Goal: Task Accomplishment & Management: Complete application form

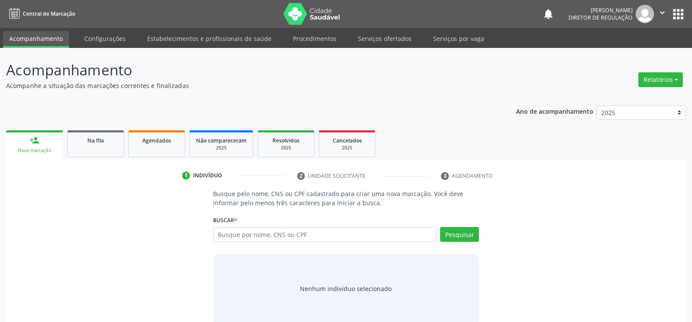
scroll to position [14, 0]
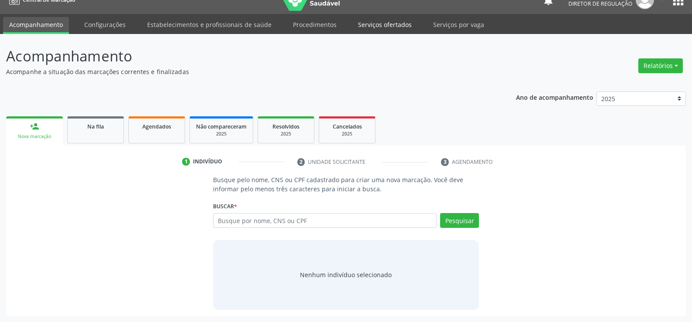
click at [382, 27] on link "Serviços ofertados" at bounding box center [385, 24] width 66 height 15
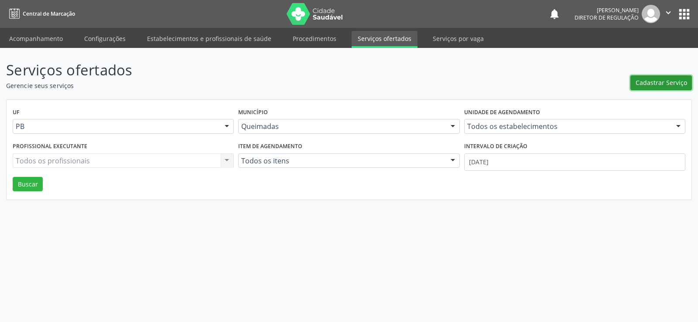
click at [660, 85] on span "Cadastrar Serviço" at bounding box center [661, 82] width 51 height 9
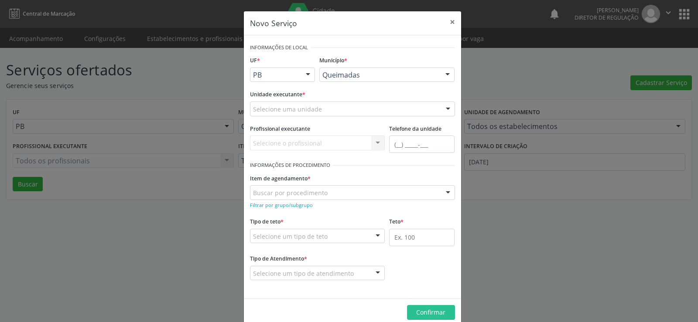
click at [451, 110] on div at bounding box center [448, 109] width 13 height 15
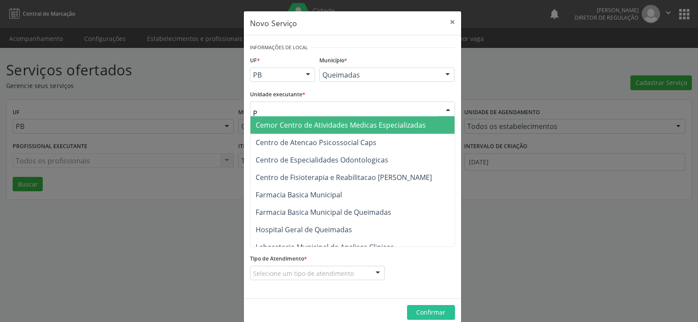
type input "PO"
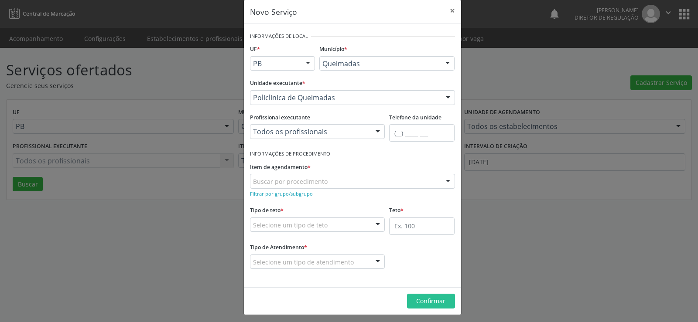
scroll to position [15, 0]
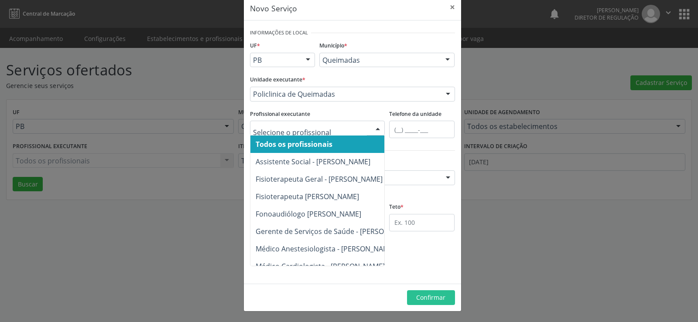
click at [374, 129] on div at bounding box center [377, 128] width 13 height 15
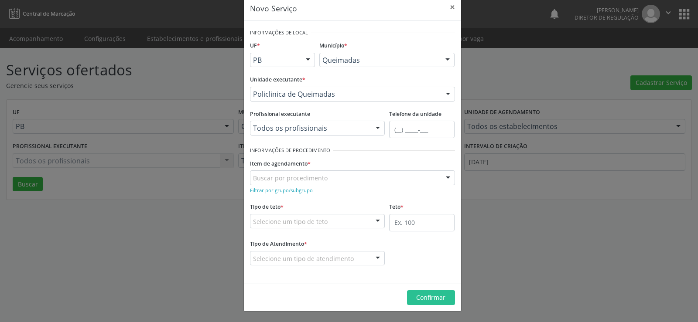
click at [377, 129] on div at bounding box center [377, 128] width 13 height 15
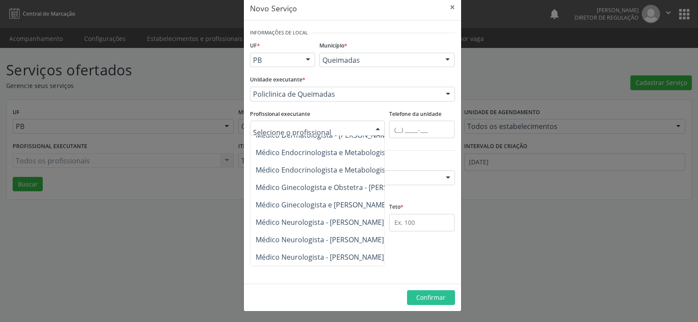
scroll to position [401, 0]
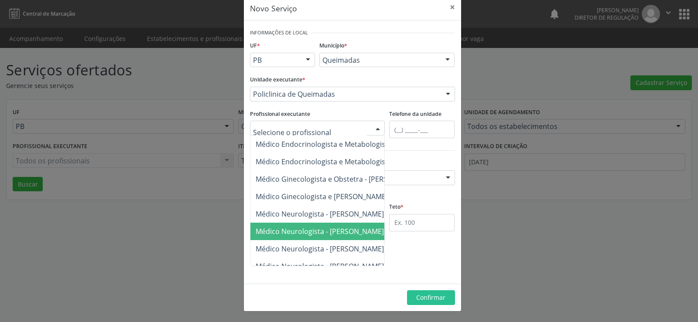
click at [340, 234] on span "Médico Neurologista - [PERSON_NAME]" at bounding box center [320, 232] width 128 height 10
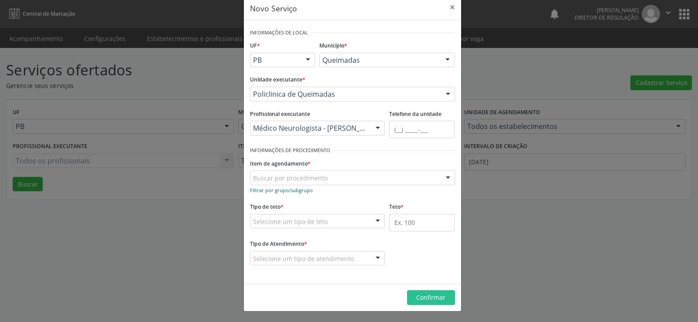
click at [262, 190] on small "Filtrar por grupo/subgrupo" at bounding box center [281, 190] width 63 height 7
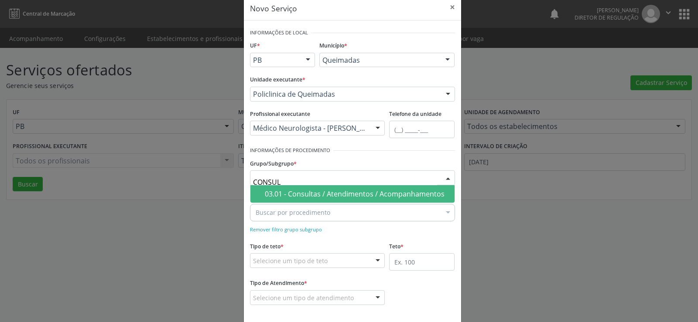
type input "CONSULT"
click at [340, 196] on div "03.01 - Consultas / Atendimentos / Acompanhamentos" at bounding box center [357, 194] width 185 height 7
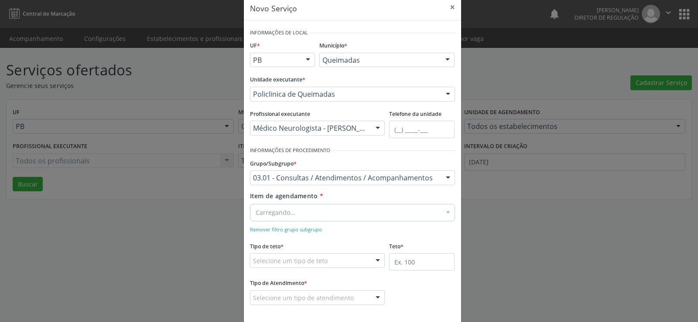
scroll to position [55, 0]
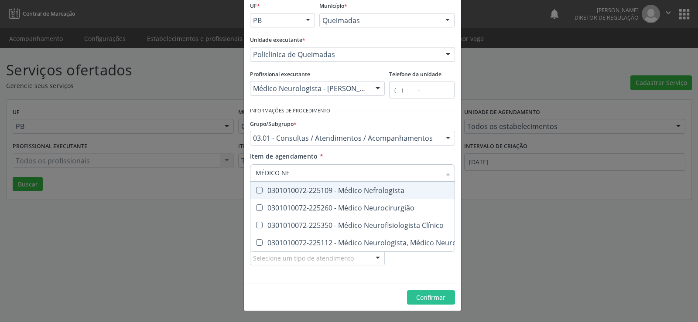
type input "MÉDICO NEU"
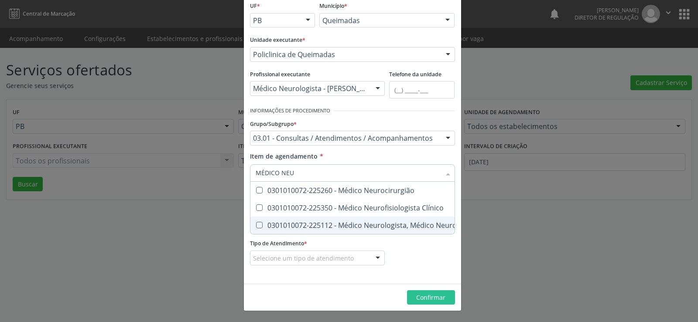
click at [256, 226] on Neuropediatra at bounding box center [259, 225] width 7 height 7
click at [256, 226] on Neuropediatra "checkbox" at bounding box center [253, 226] width 6 height 6
checkbox Neuropediatra "true"
checkbox Clínico "true"
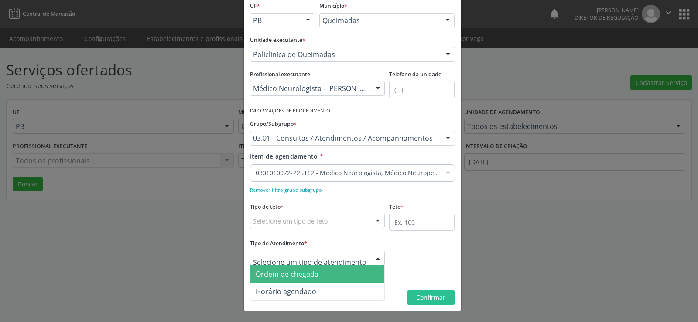
click at [372, 259] on div at bounding box center [377, 258] width 13 height 15
click at [315, 280] on span "Ordem de chegada" at bounding box center [317, 274] width 134 height 17
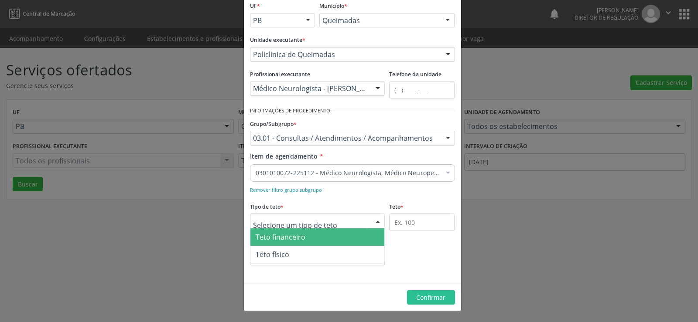
click at [373, 223] on div at bounding box center [377, 221] width 13 height 15
click at [327, 237] on span "Teto financeiro" at bounding box center [317, 237] width 134 height 17
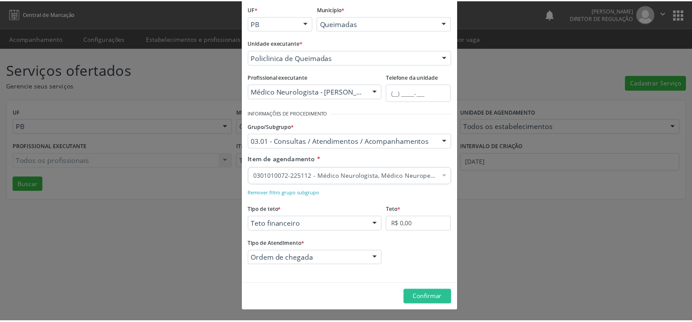
scroll to position [51, 0]
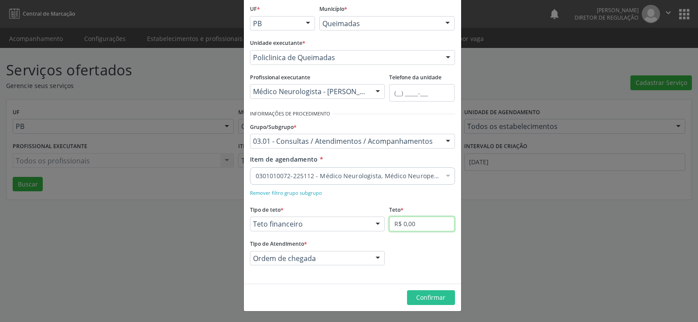
click at [431, 227] on input "R$ 0,00" at bounding box center [421, 224] width 65 height 15
type input "R$ 6.000,00"
click at [429, 300] on span "Confirmar" at bounding box center [430, 298] width 29 height 8
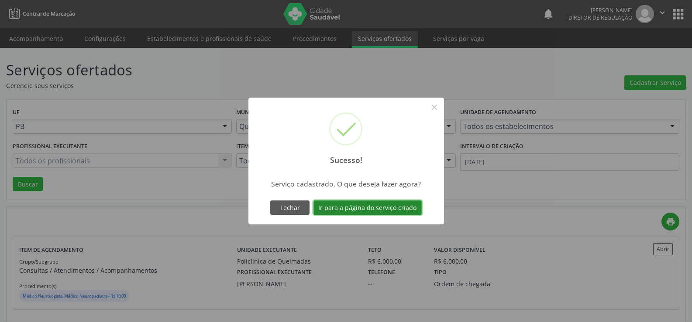
click at [352, 207] on button "Ir para a página do serviço criado" at bounding box center [367, 208] width 108 height 15
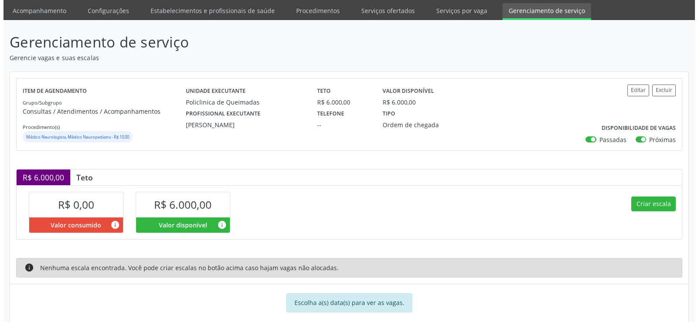
scroll to position [43, 0]
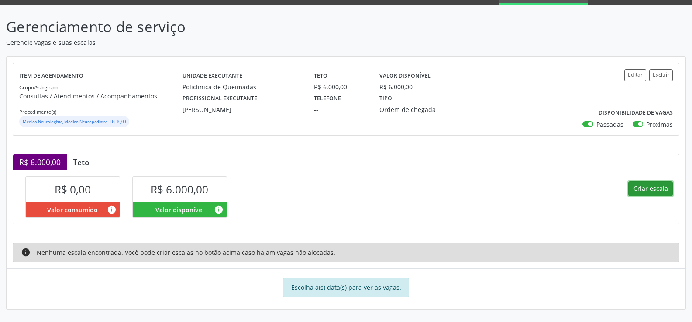
click at [658, 190] on button "Criar escala" at bounding box center [650, 189] width 45 height 15
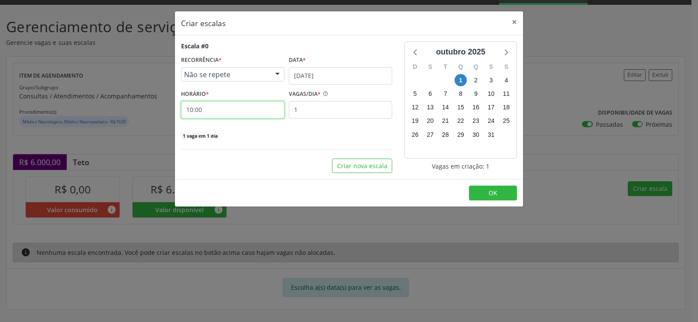
click at [229, 109] on input "10:00" at bounding box center [232, 109] width 103 height 17
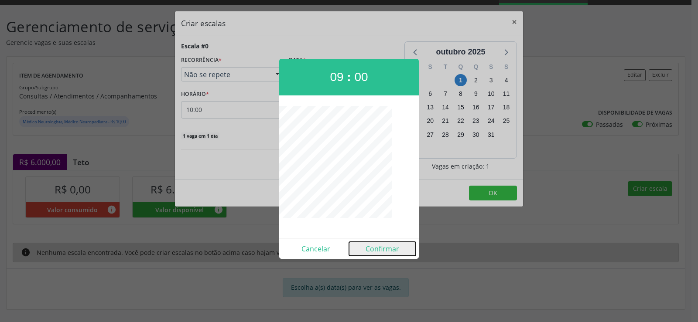
click at [393, 253] on button "Confirmar" at bounding box center [382, 249] width 67 height 14
type input "09:00"
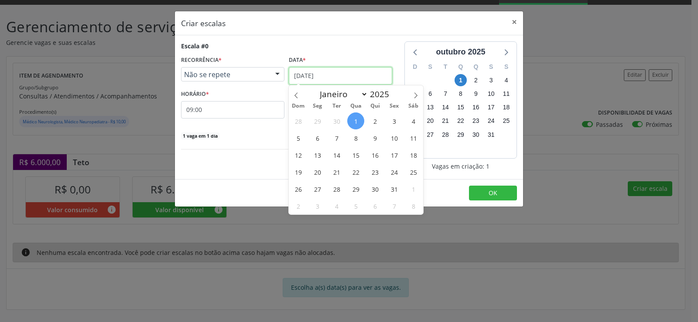
click at [369, 75] on input "[DATE]" at bounding box center [340, 75] width 103 height 17
click at [354, 155] on span "15" at bounding box center [355, 155] width 17 height 17
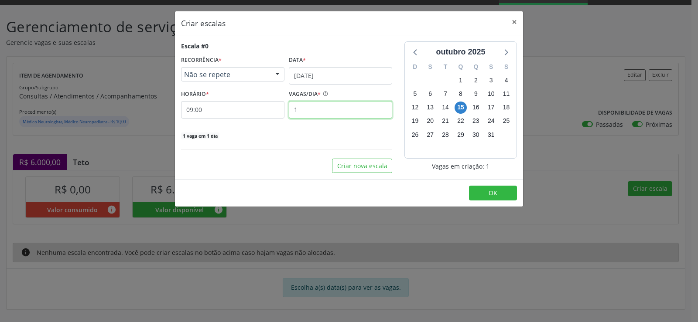
click at [312, 110] on input "1" at bounding box center [340, 109] width 103 height 17
type input "50"
click at [504, 196] on button "OK" at bounding box center [493, 193] width 48 height 15
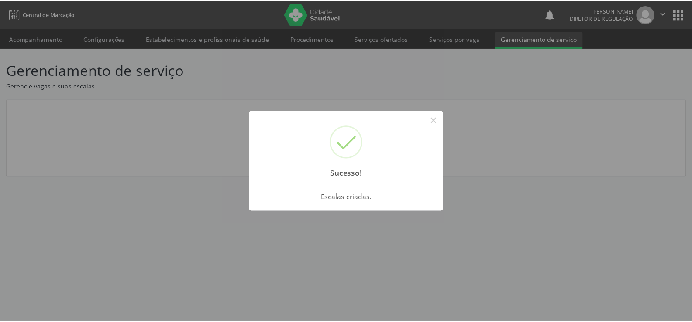
scroll to position [0, 0]
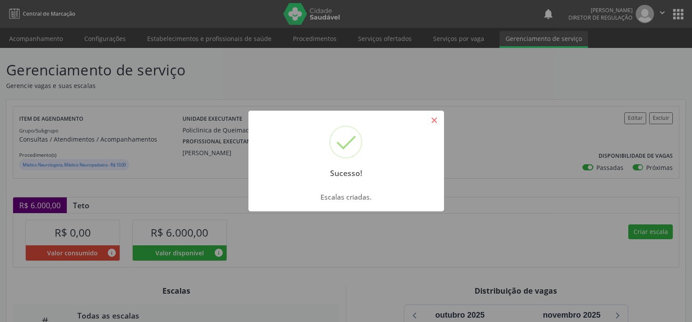
click at [440, 121] on button "×" at bounding box center [434, 120] width 15 height 15
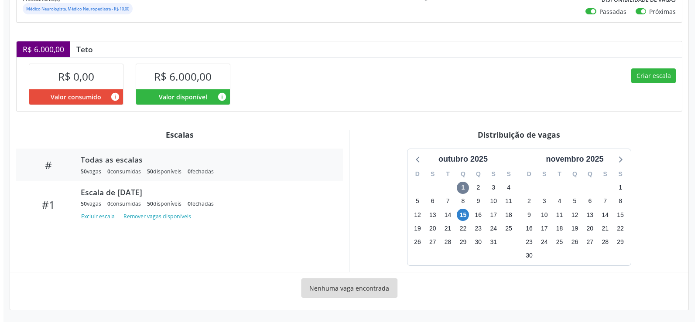
scroll to position [157, 0]
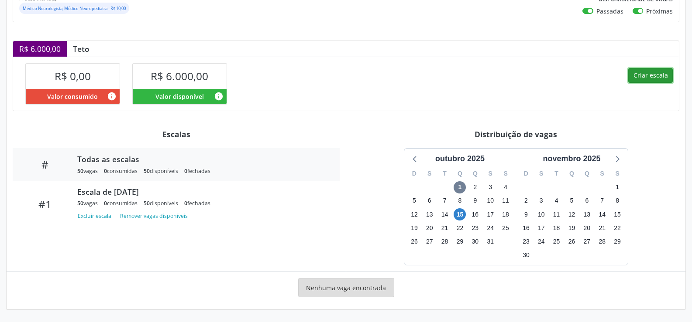
click at [653, 76] on button "Criar escala" at bounding box center [650, 75] width 45 height 15
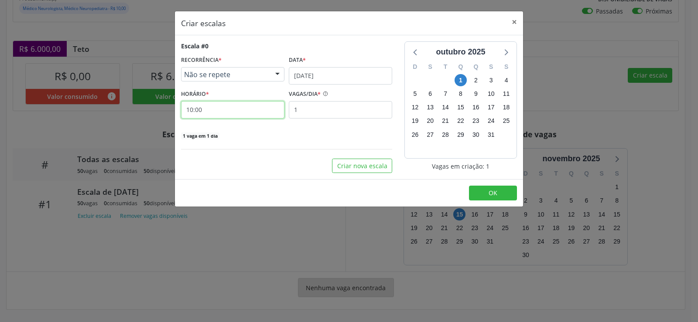
click at [232, 108] on input "10:00" at bounding box center [232, 109] width 103 height 17
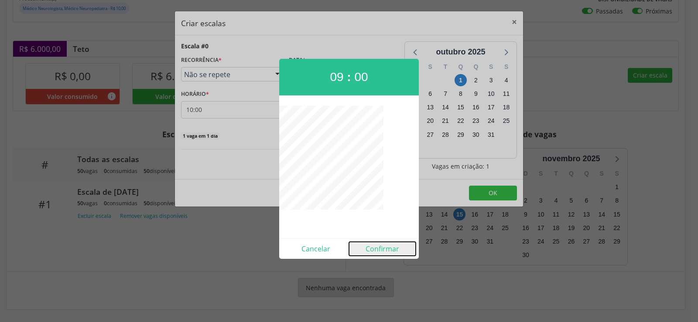
click at [385, 247] on button "Confirmar" at bounding box center [382, 249] width 67 height 14
type input "09:00"
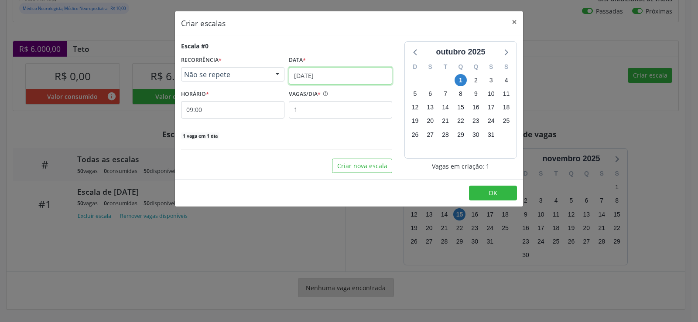
click at [364, 68] on input "[DATE]" at bounding box center [340, 75] width 103 height 17
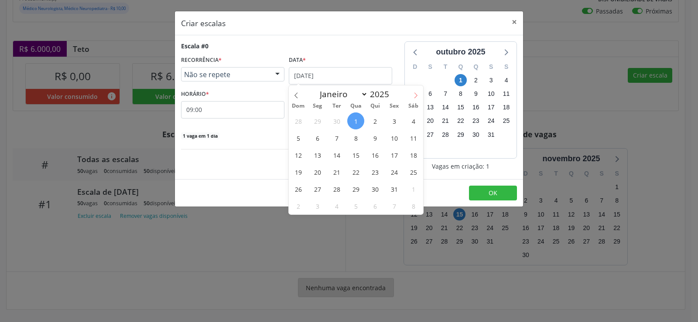
click at [417, 95] on icon at bounding box center [416, 96] width 6 height 6
click at [294, 98] on icon at bounding box center [296, 96] width 6 height 6
select select "9"
click at [357, 189] on span "29" at bounding box center [355, 189] width 17 height 17
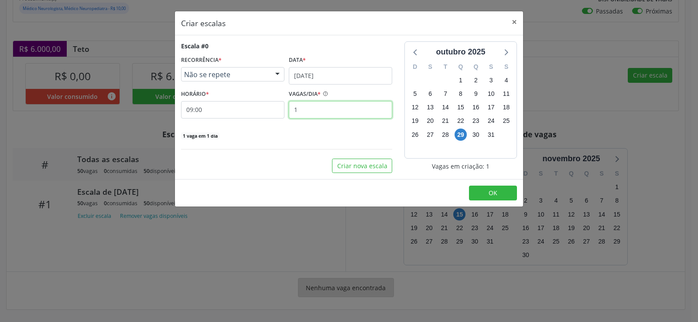
click at [303, 108] on input "1" at bounding box center [340, 109] width 103 height 17
type input "50"
click at [490, 198] on button "OK" at bounding box center [493, 193] width 48 height 15
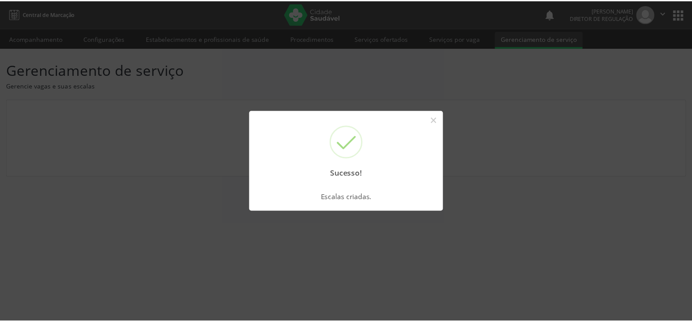
scroll to position [0, 0]
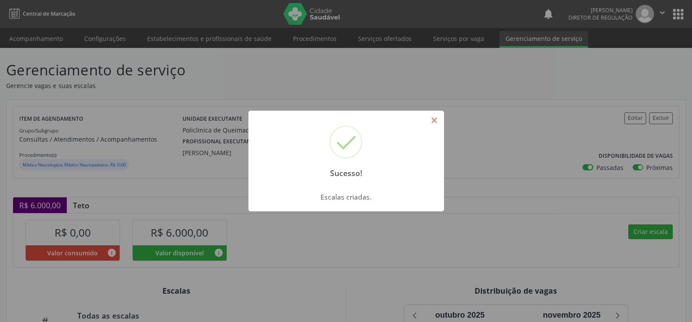
click at [437, 116] on button "×" at bounding box center [434, 120] width 15 height 15
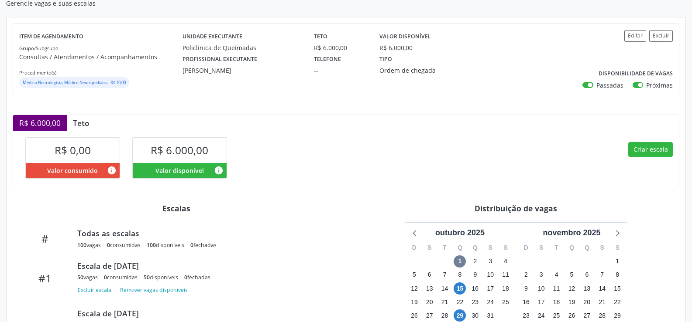
scroll to position [167, 0]
